Goal: Navigation & Orientation: Understand site structure

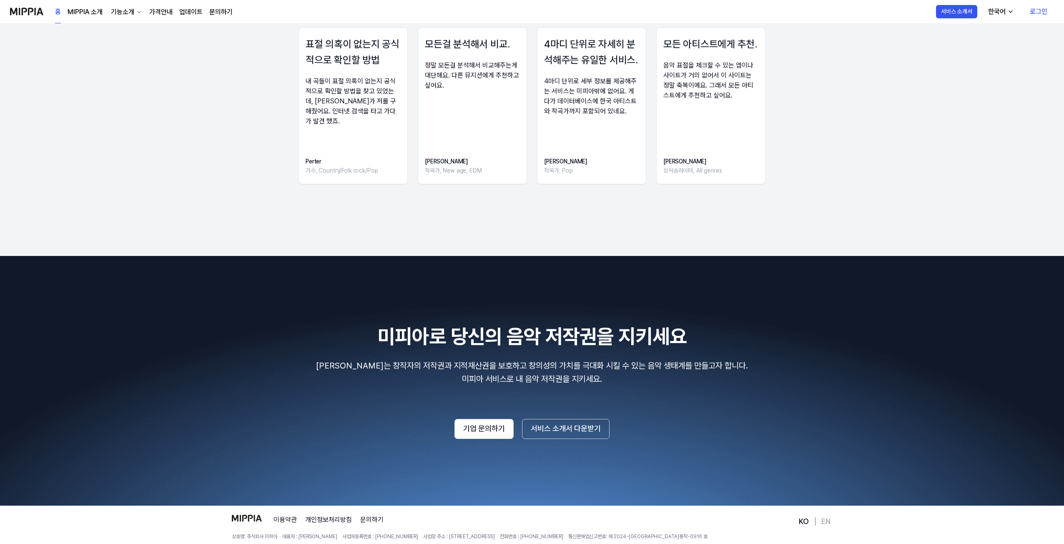
scroll to position [1244, 0]
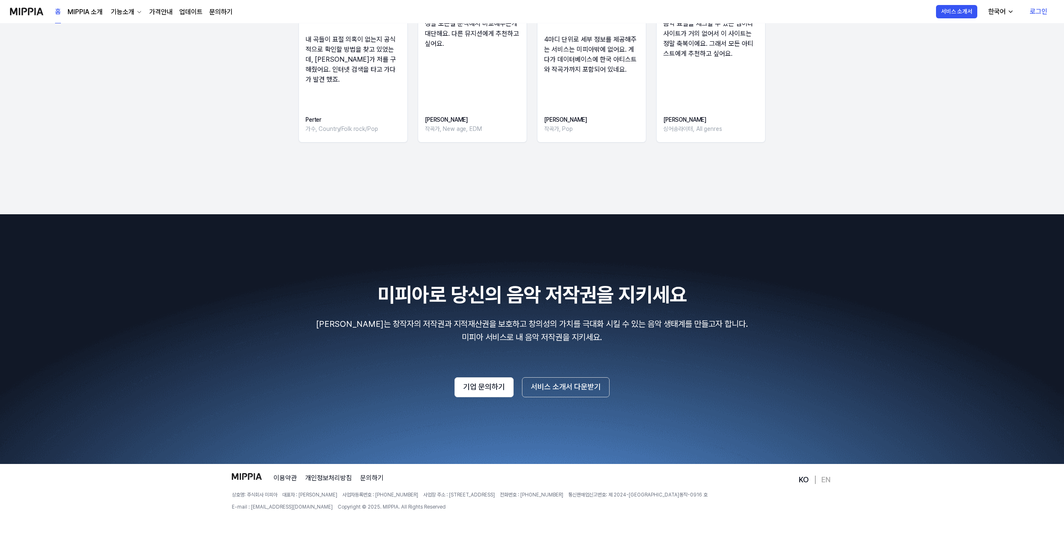
click at [830, 481] on 영역 "KO EN" at bounding box center [814, 479] width 35 height 13
click at [829, 478] on link "EN" at bounding box center [825, 480] width 9 height 10
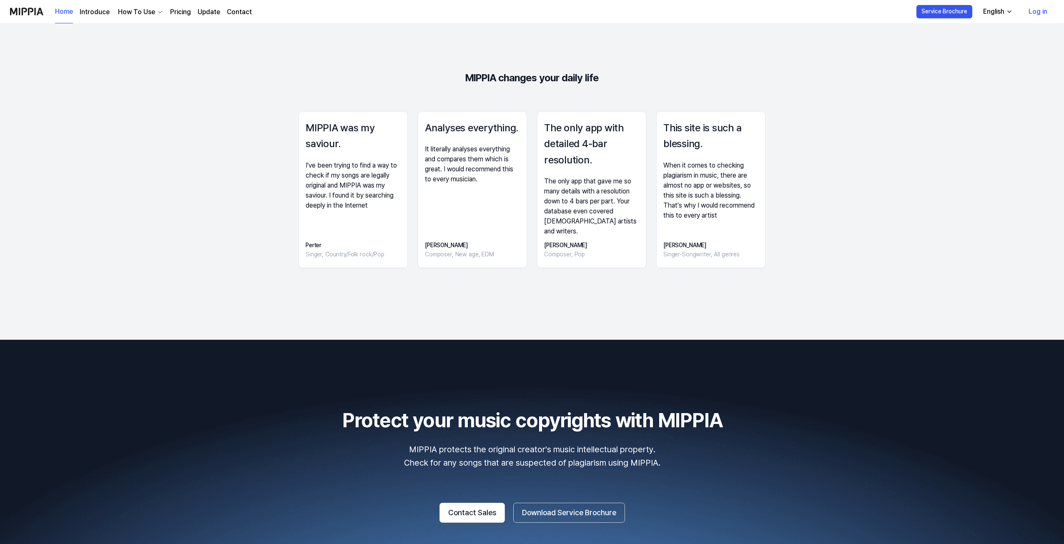
scroll to position [1244, 0]
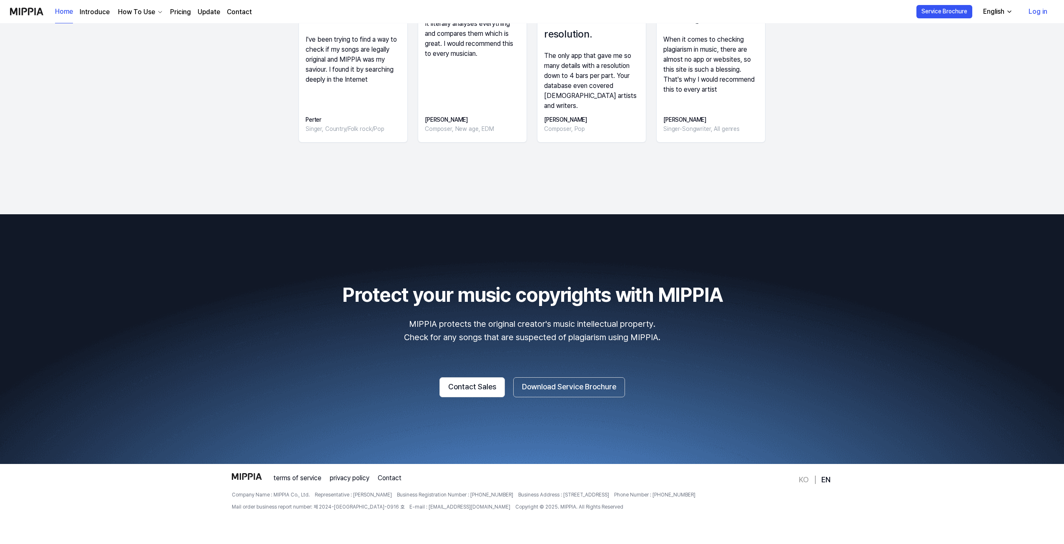
click at [805, 482] on link "KO" at bounding box center [804, 480] width 10 height 10
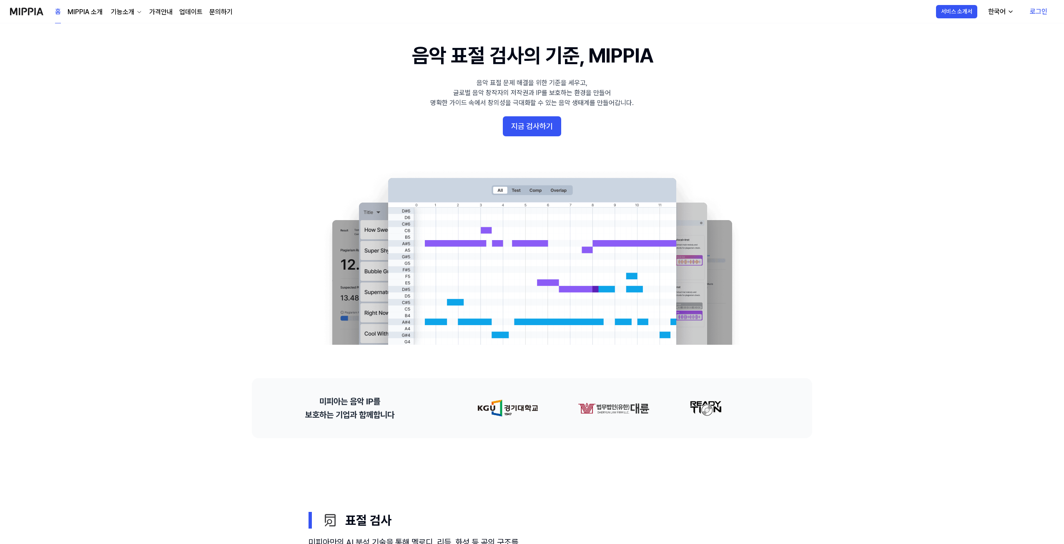
scroll to position [0, 0]
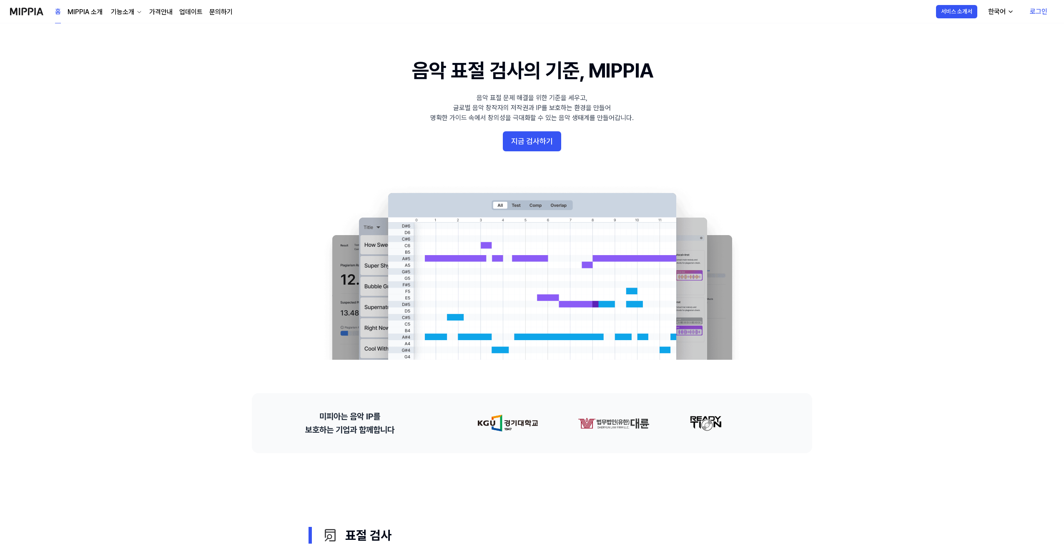
click at [138, 10] on icon "button" at bounding box center [139, 12] width 7 height 7
click at [130, 73] on link "AI 판별기" at bounding box center [125, 81] width 80 height 17
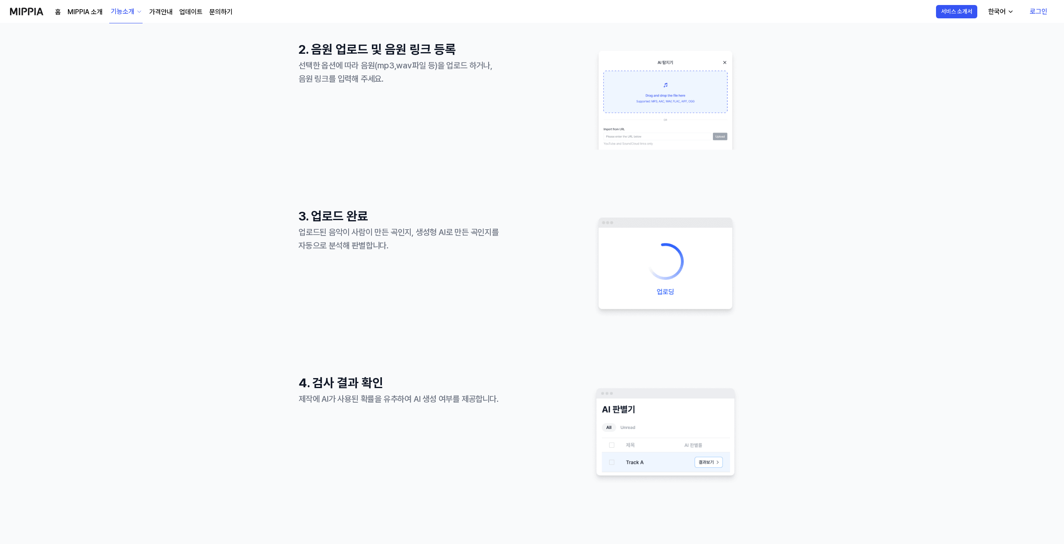
scroll to position [542, 0]
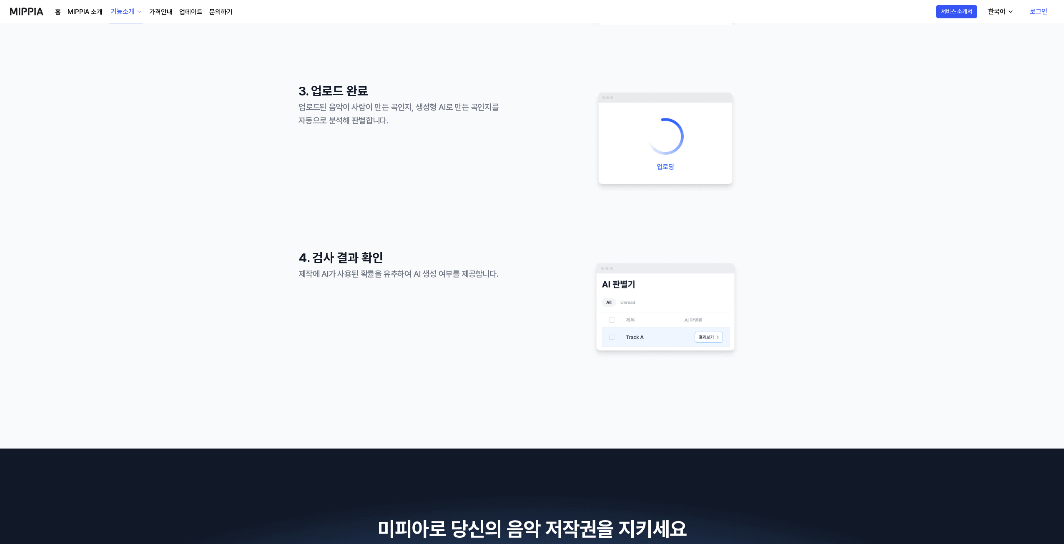
click at [87, 23] on div "홈 MIPPIA 소개 기능소개 가격안내 업데이트 문의하기" at bounding box center [144, 11] width 178 height 23
click at [88, 17] on div "홈 MIPPIA 소개 기능소개 가격안내 업데이트 문의하기" at bounding box center [144, 11] width 178 height 23
click at [90, 13] on link "MIPPIA 소개" at bounding box center [85, 12] width 35 height 10
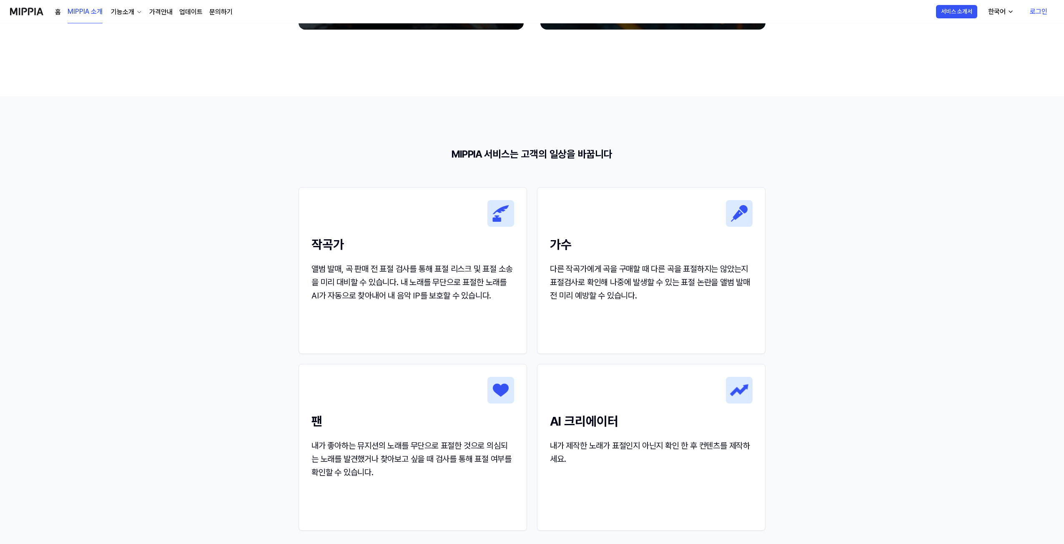
scroll to position [708, 0]
click at [218, 145] on section "MIPPIA 서비스는 고객의 일상을 바꿉니다 작곡가 앨범 발매, 곡 판매 전 표절 검사를 통해 표절 리스크 및 표절 소송을 미리 대비할 수 있…" at bounding box center [532, 347] width 1064 height 501
click at [183, 14] on link "업데이트" at bounding box center [190, 12] width 23 height 10
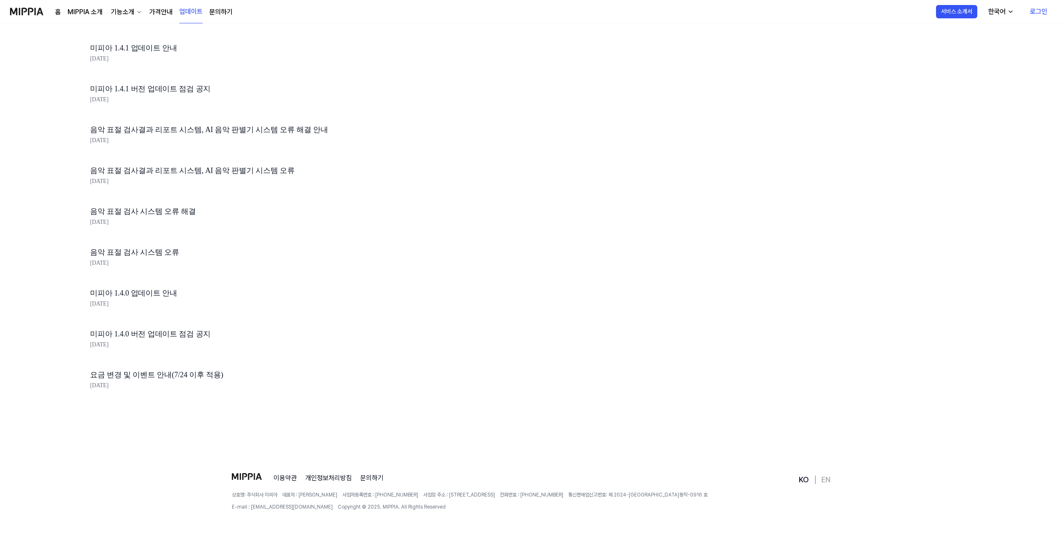
scroll to position [0, 0]
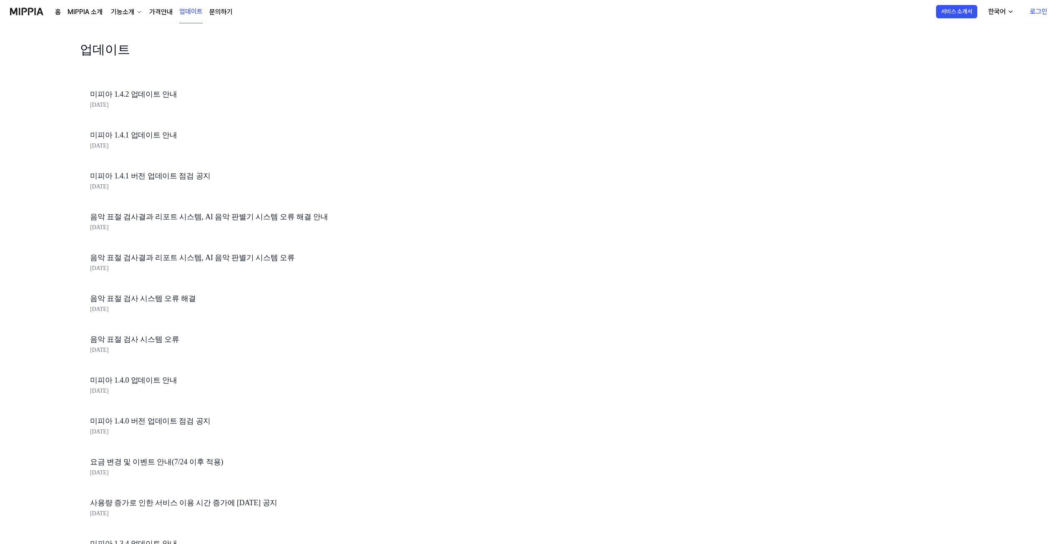
click at [164, 12] on link "가격안내" at bounding box center [160, 12] width 23 height 10
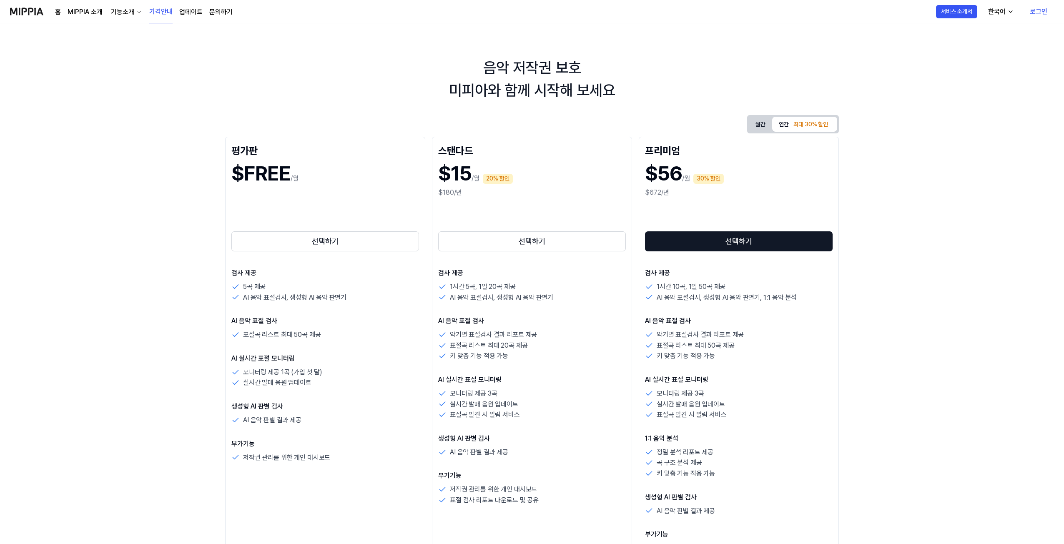
drag, startPoint x: 202, startPoint y: 20, endPoint x: 197, endPoint y: 18, distance: 5.4
click at [201, 20] on div "홈 MIPPIA 소개 기능소개 가격안내 업데이트 문의하기" at bounding box center [144, 11] width 178 height 23
click at [197, 18] on div "홈 MIPPIA 소개 기능소개 가격안내 업데이트 문의하기" at bounding box center [144, 11] width 178 height 23
click at [196, 15] on link "업데이트" at bounding box center [190, 12] width 23 height 10
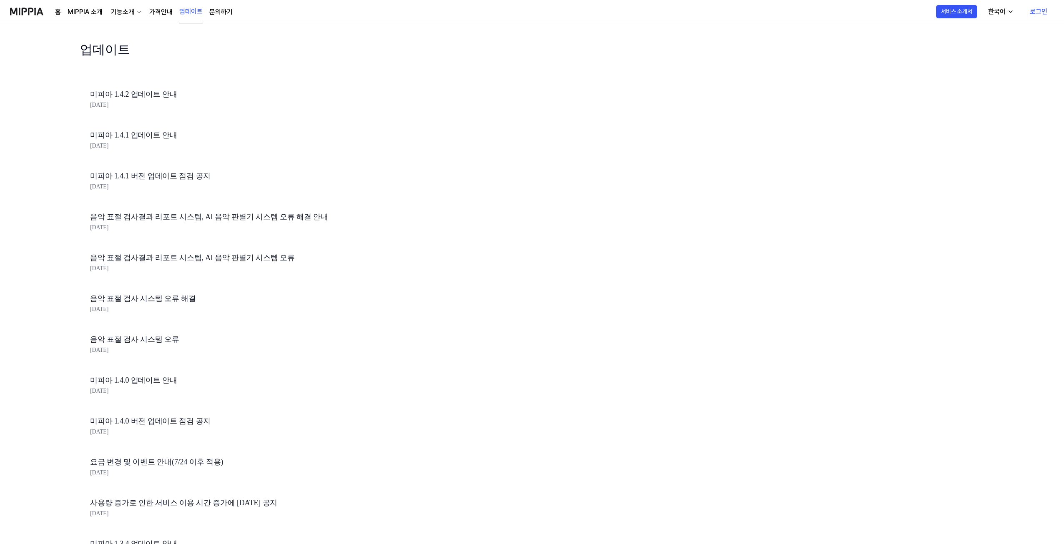
click at [176, 12] on div "홈 MIPPIA 소개 기능소개 가격안내 업데이트 문의하기" at bounding box center [144, 11] width 178 height 23
click at [218, 12] on link "문의하기" at bounding box center [220, 12] width 23 height 10
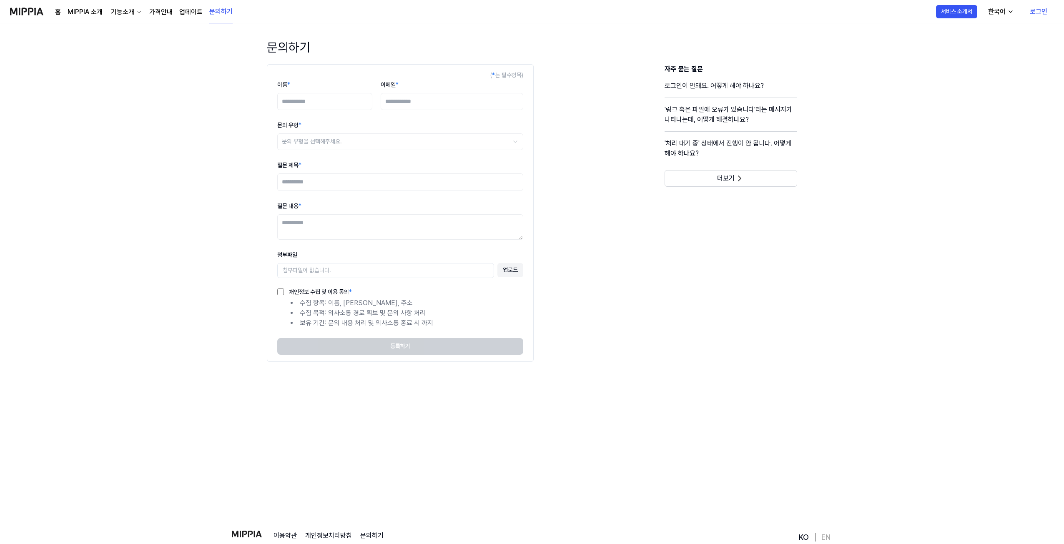
click at [169, 13] on link "가격안내" at bounding box center [160, 12] width 23 height 10
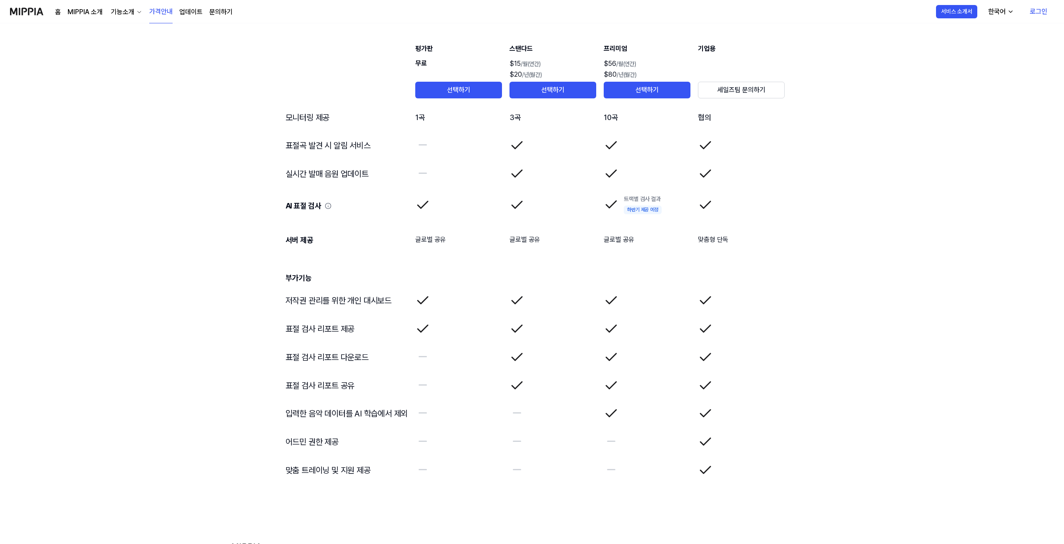
scroll to position [1249, 0]
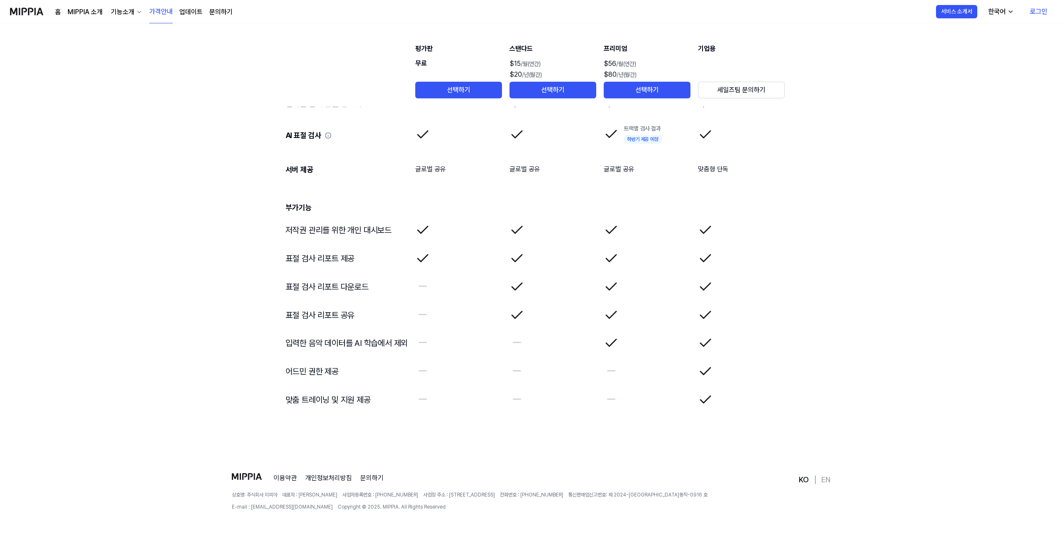
click at [32, 19] on img at bounding box center [26, 11] width 33 height 23
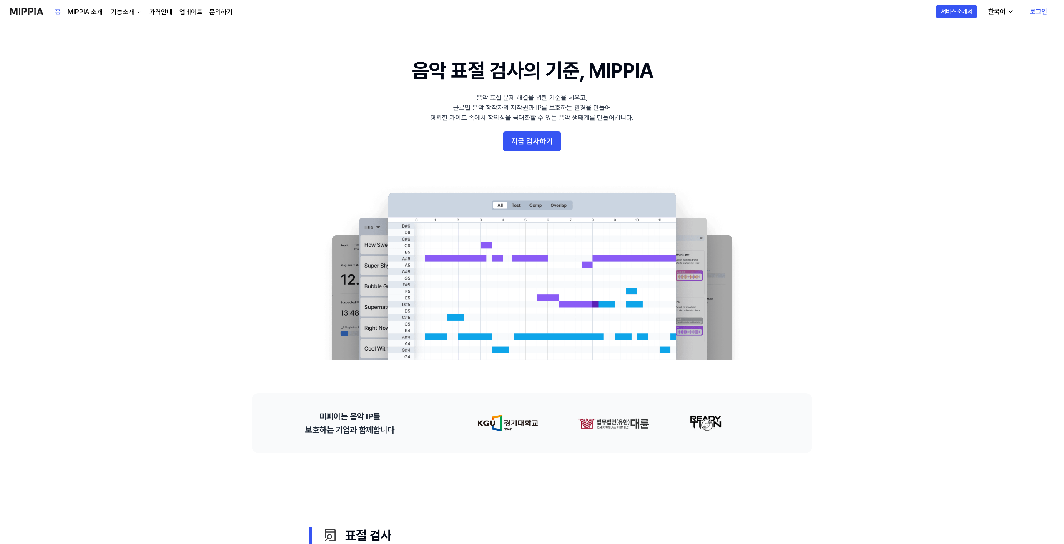
click at [56, 13] on link "홈" at bounding box center [58, 11] width 6 height 23
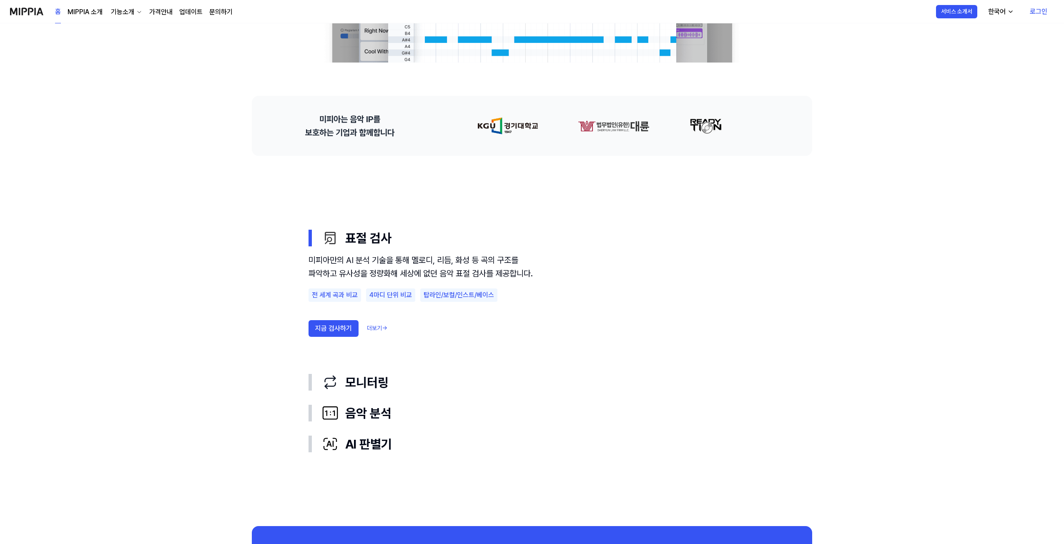
scroll to position [333, 0]
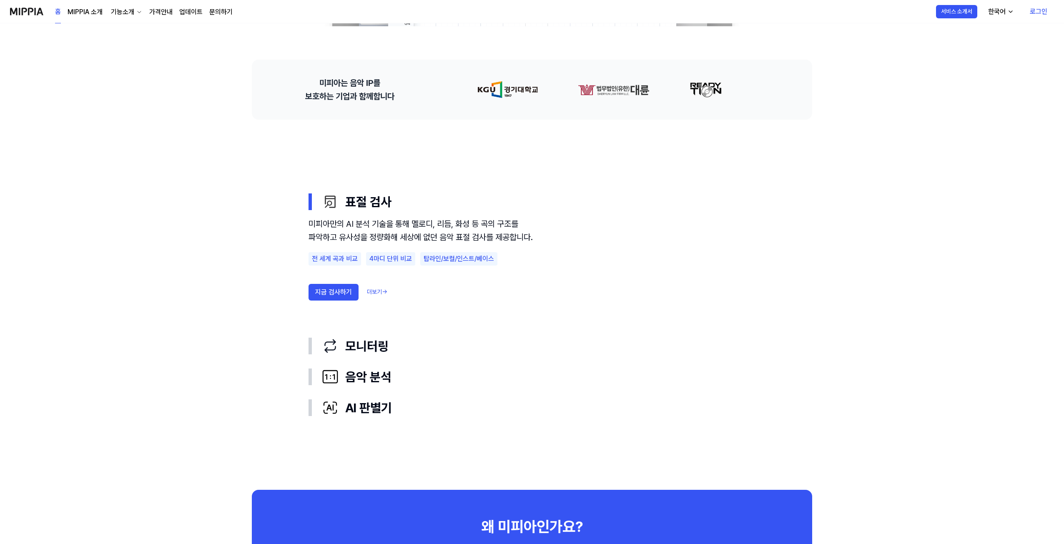
click at [383, 296] on link "더보기 →" at bounding box center [377, 292] width 20 height 8
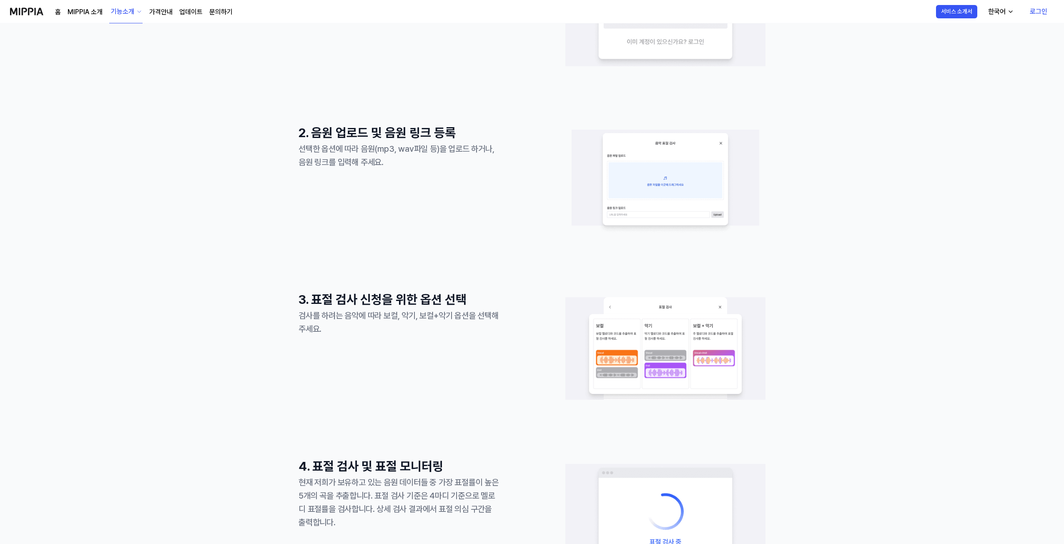
scroll to position [0, 0]
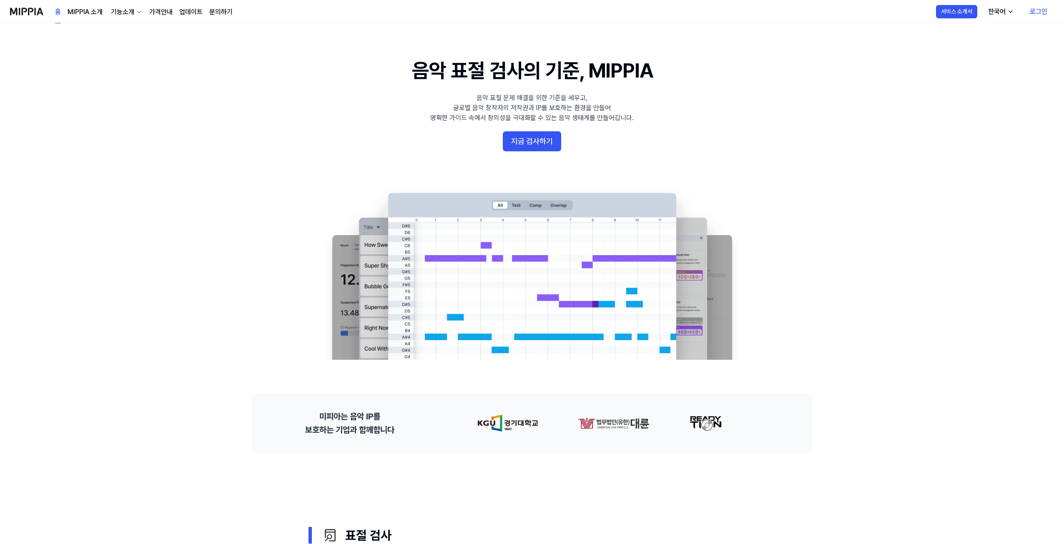
scroll to position [333, 0]
